Goal: Task Accomplishment & Management: Manage account settings

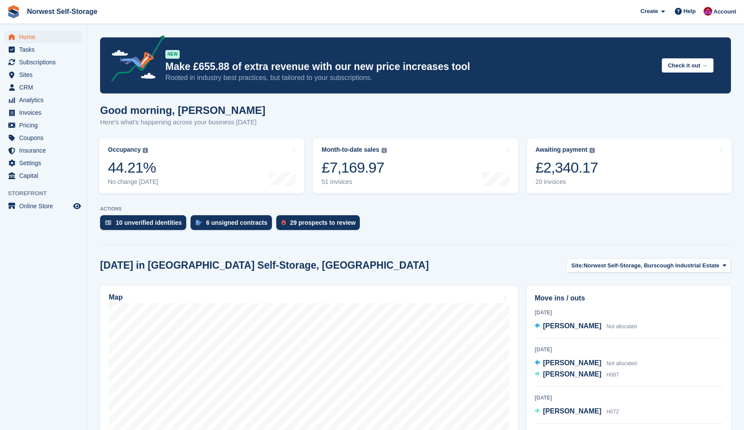
scroll to position [117, 0]
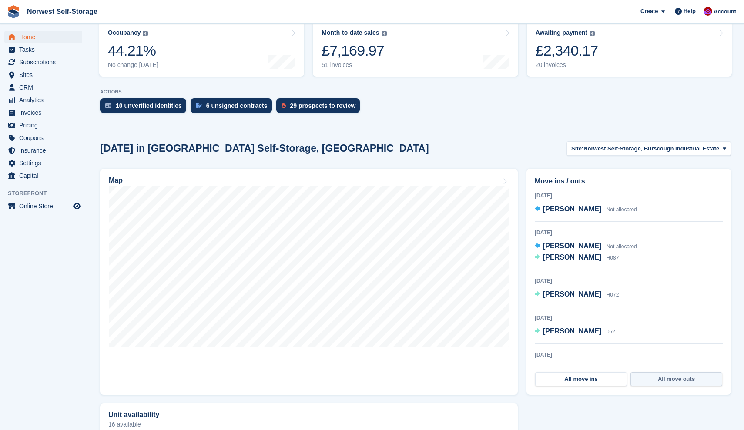
click at [674, 379] on link "All move outs" at bounding box center [677, 380] width 92 height 14
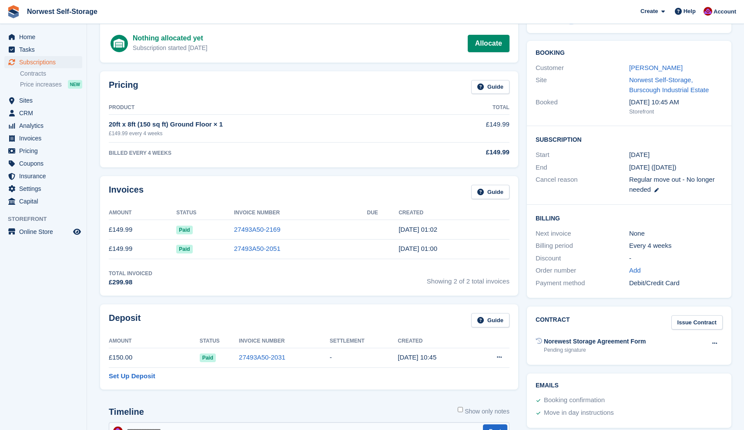
scroll to position [108, 0]
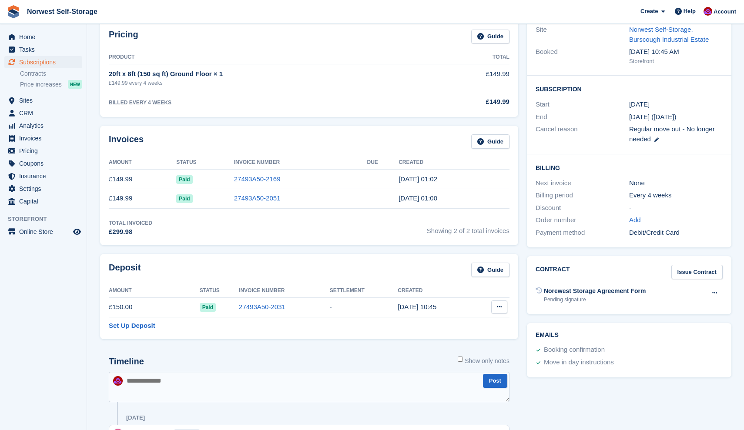
click at [501, 306] on icon at bounding box center [499, 307] width 5 height 6
click at [452, 323] on p "Settle deposit" at bounding box center [466, 324] width 76 height 11
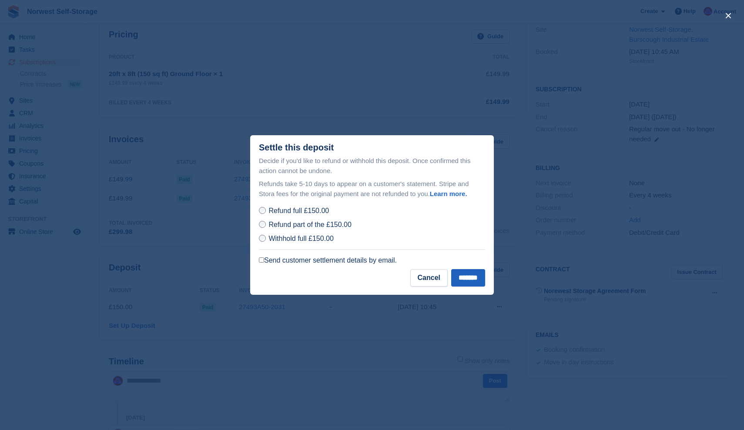
click at [465, 276] on input "*******" at bounding box center [468, 277] width 34 height 17
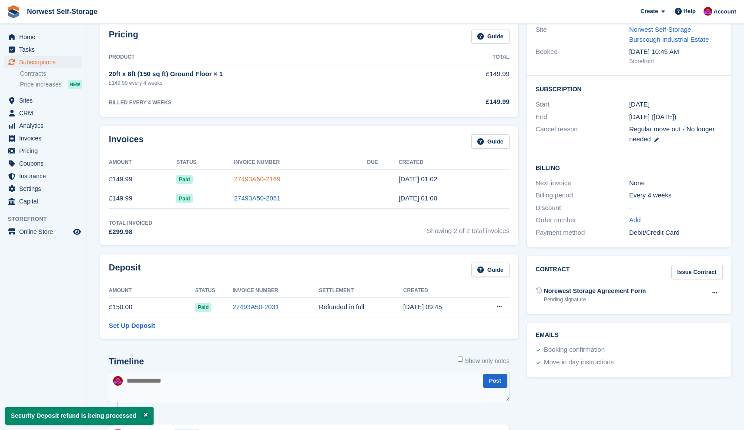
click at [250, 176] on link "27493A50-2169" at bounding box center [257, 178] width 47 height 7
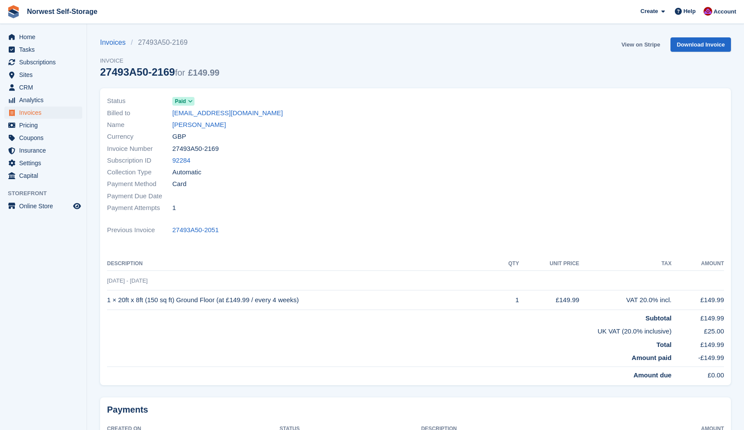
click at [644, 44] on link "View on Stripe" at bounding box center [641, 44] width 46 height 14
click at [25, 37] on span "Home" at bounding box center [45, 37] width 52 height 12
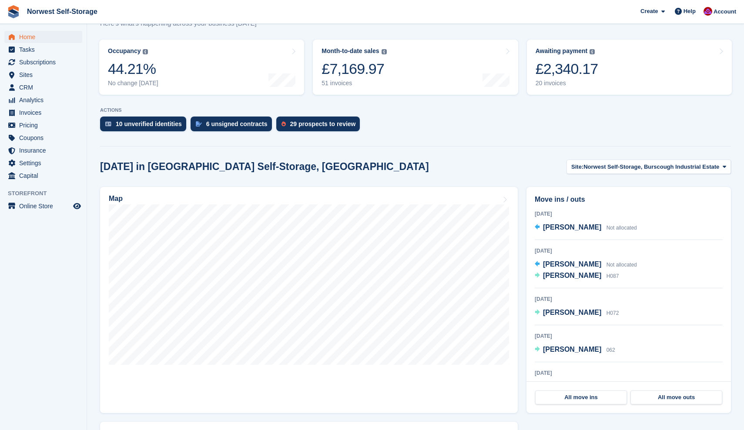
scroll to position [114, 0]
